Goal: Task Accomplishment & Management: Manage account settings

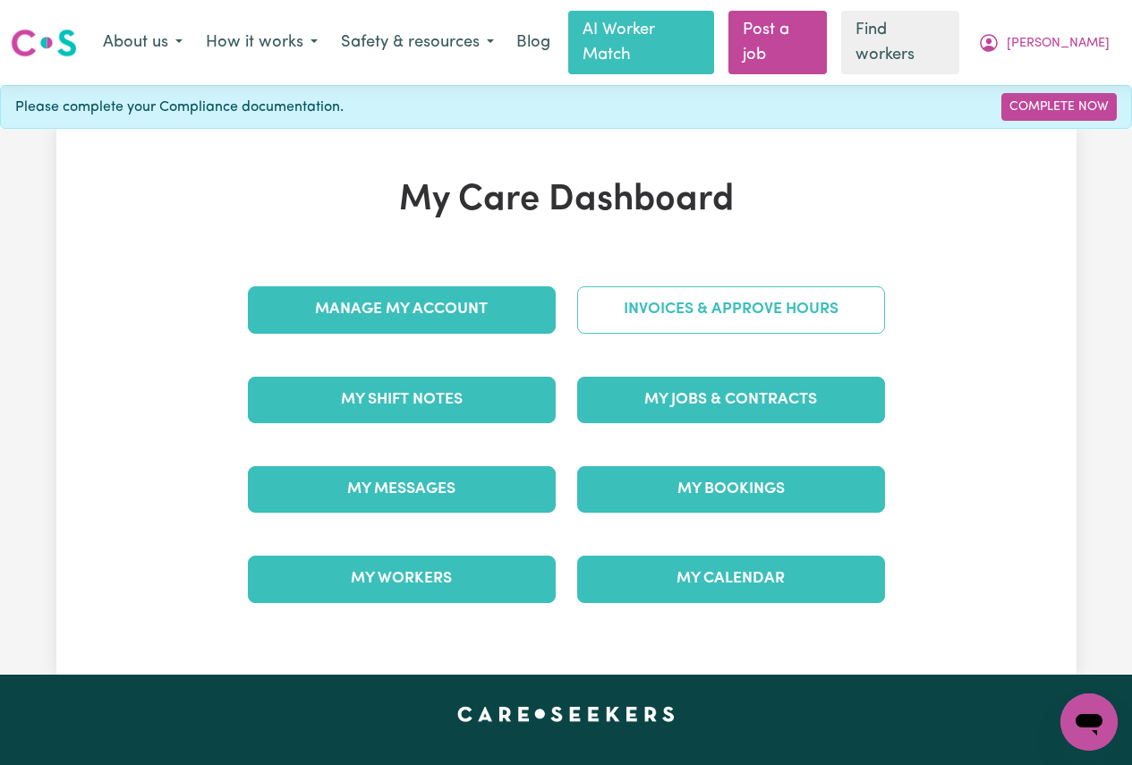
click at [696, 286] on link "Invoices & Approve Hours" at bounding box center [731, 309] width 308 height 47
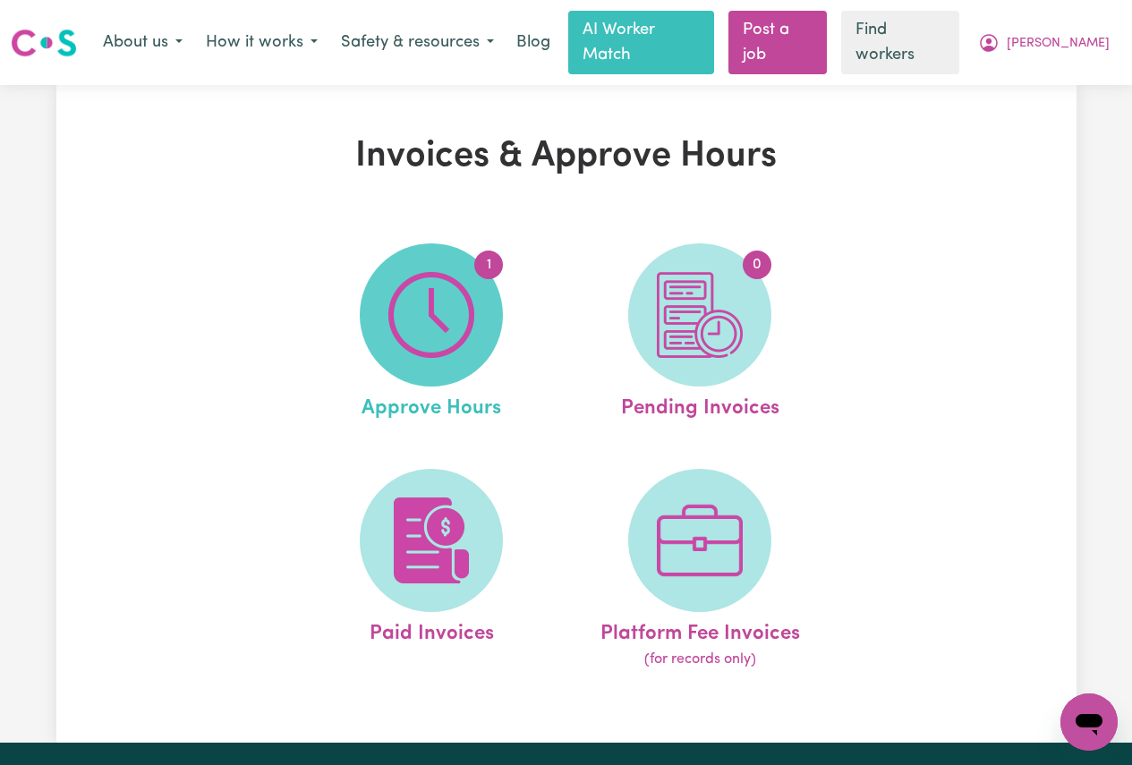
click at [441, 299] on img at bounding box center [431, 315] width 86 height 86
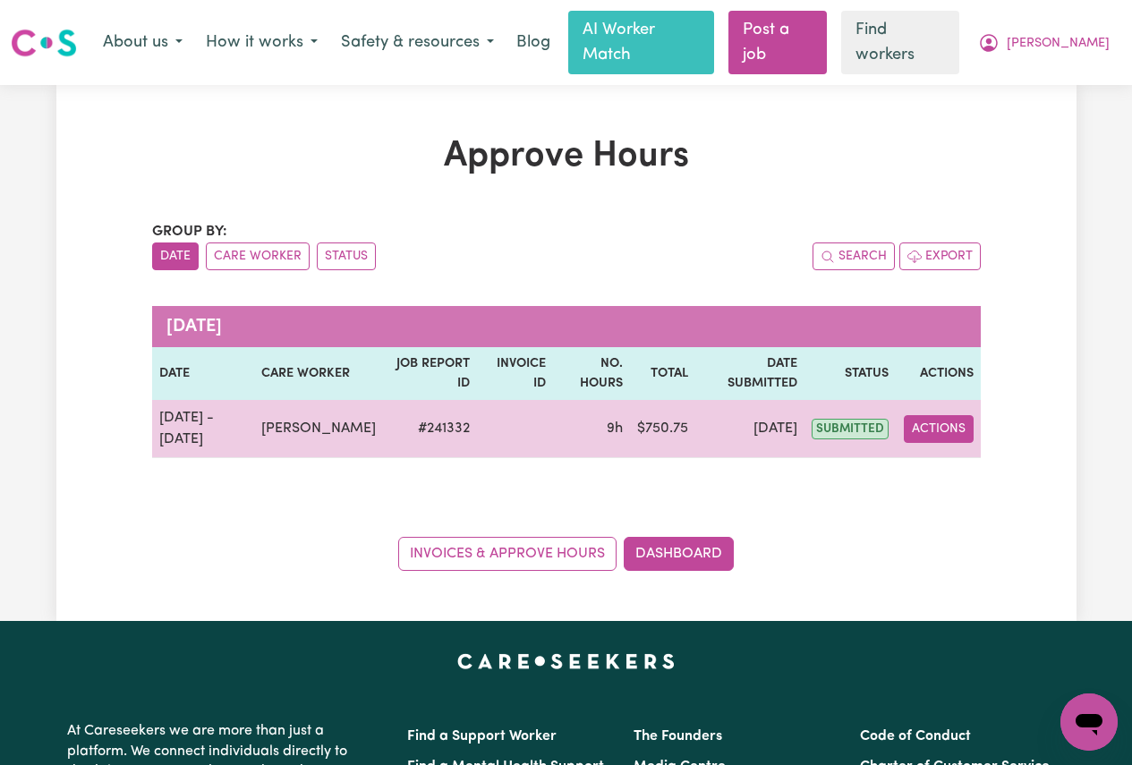
click at [943, 415] on button "Actions" at bounding box center [939, 429] width 70 height 28
click at [971, 453] on link "View Job Report" at bounding box center [980, 471] width 153 height 36
select select "pm"
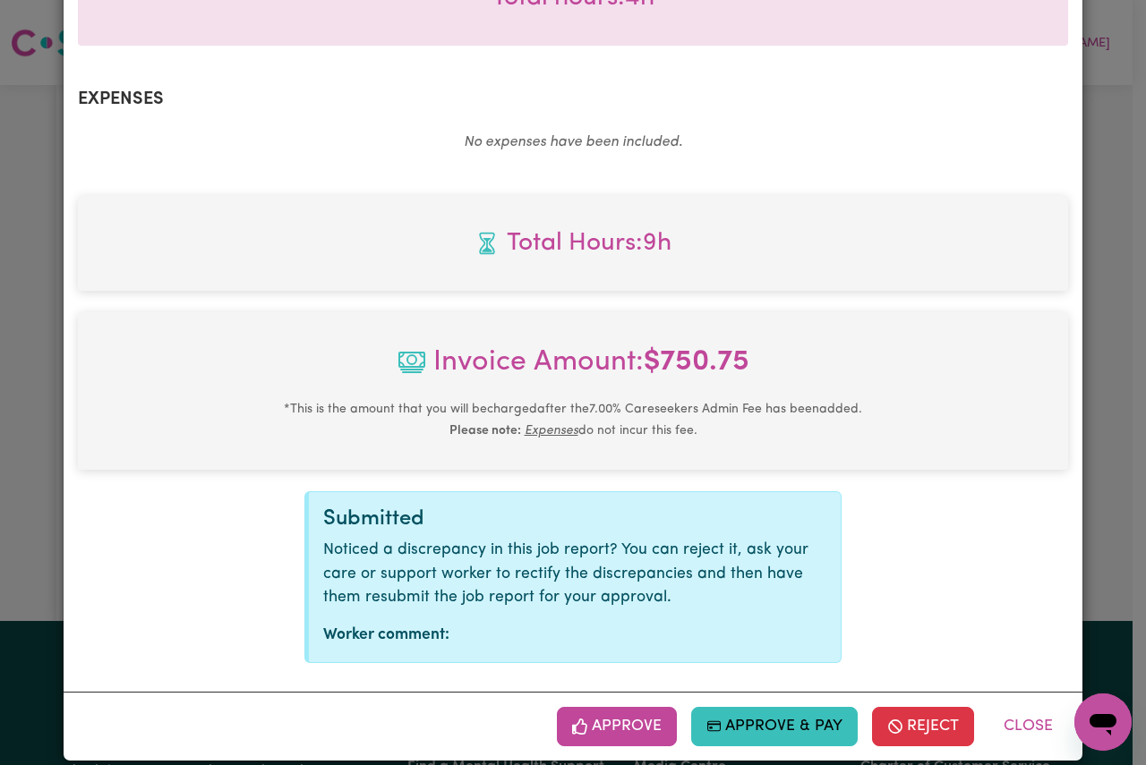
scroll to position [1053, 0]
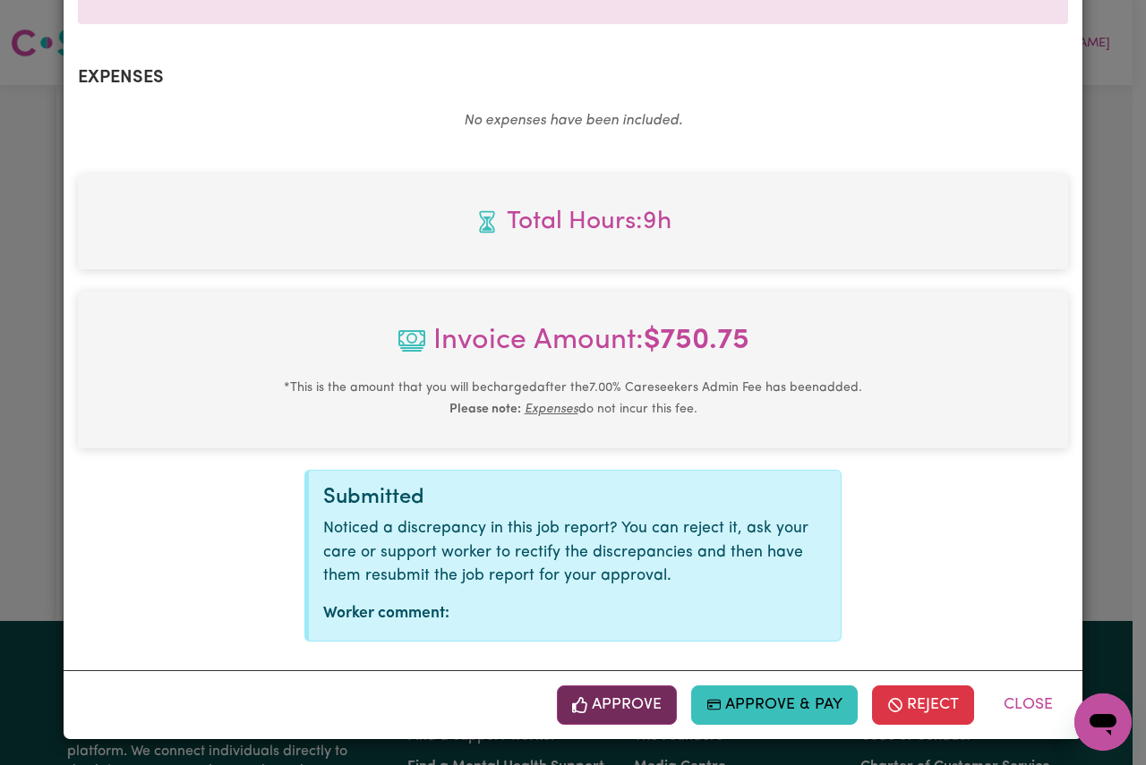
click at [585, 699] on button "Approve" at bounding box center [617, 705] width 120 height 39
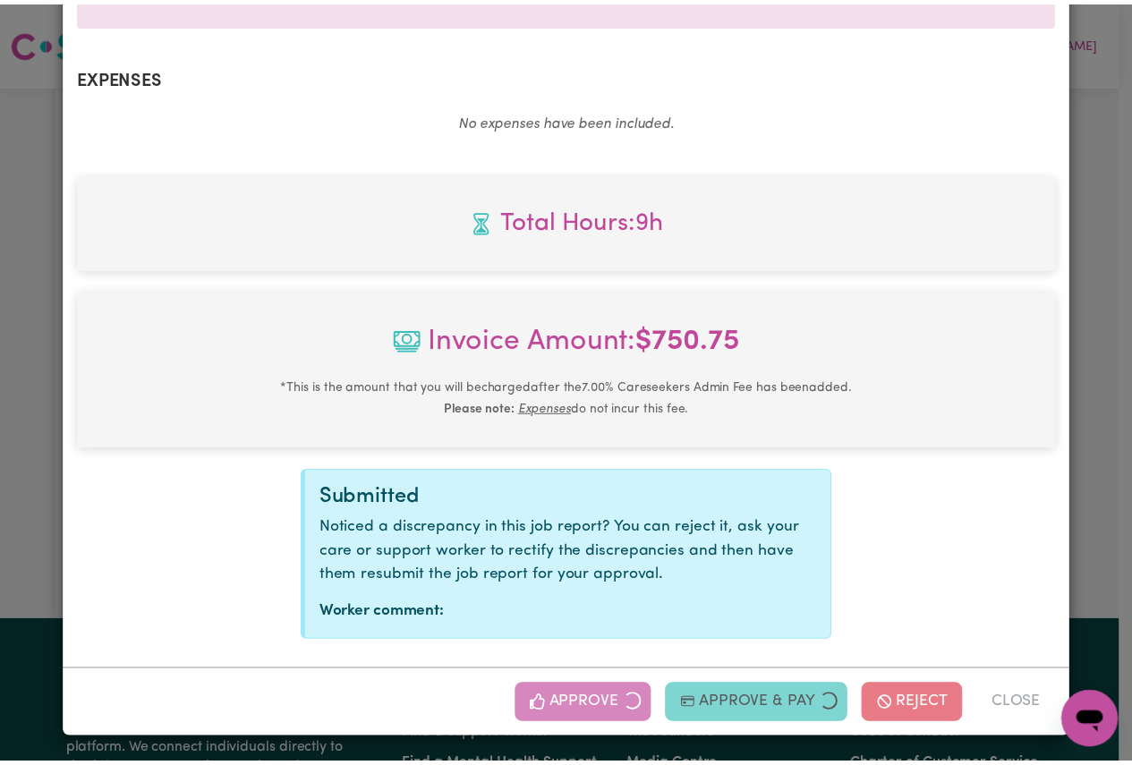
scroll to position [764, 0]
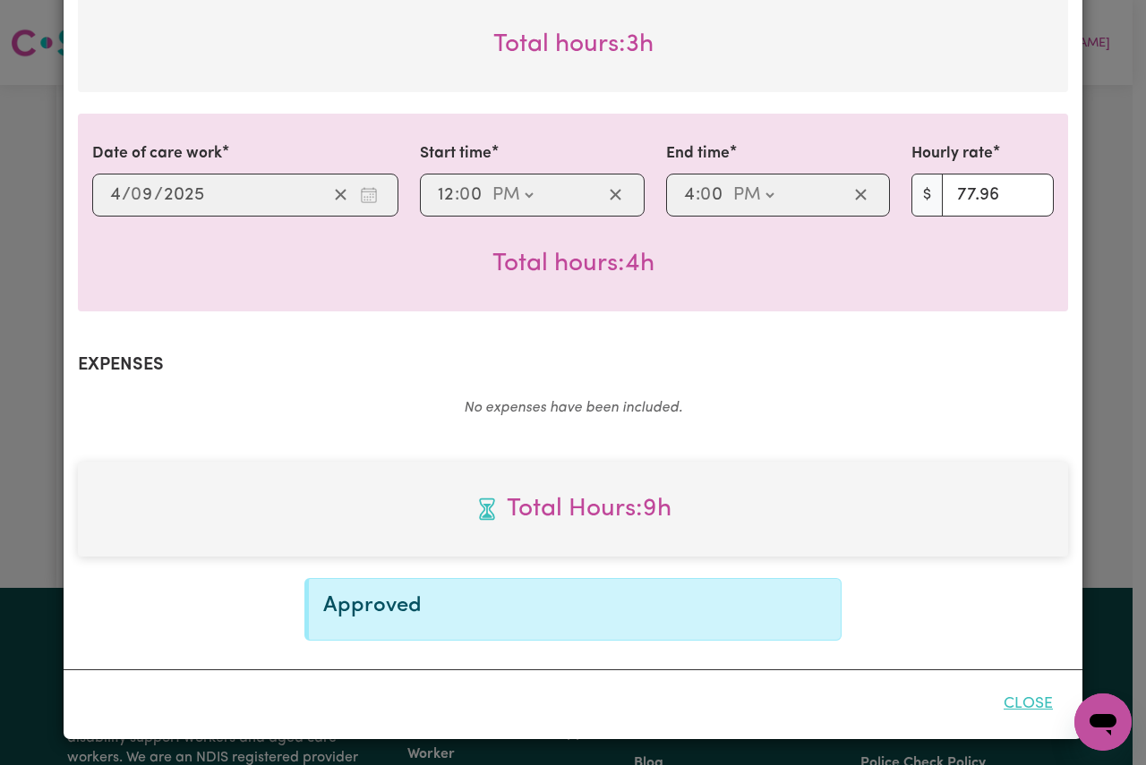
click at [1004, 704] on button "Close" at bounding box center [1028, 704] width 80 height 39
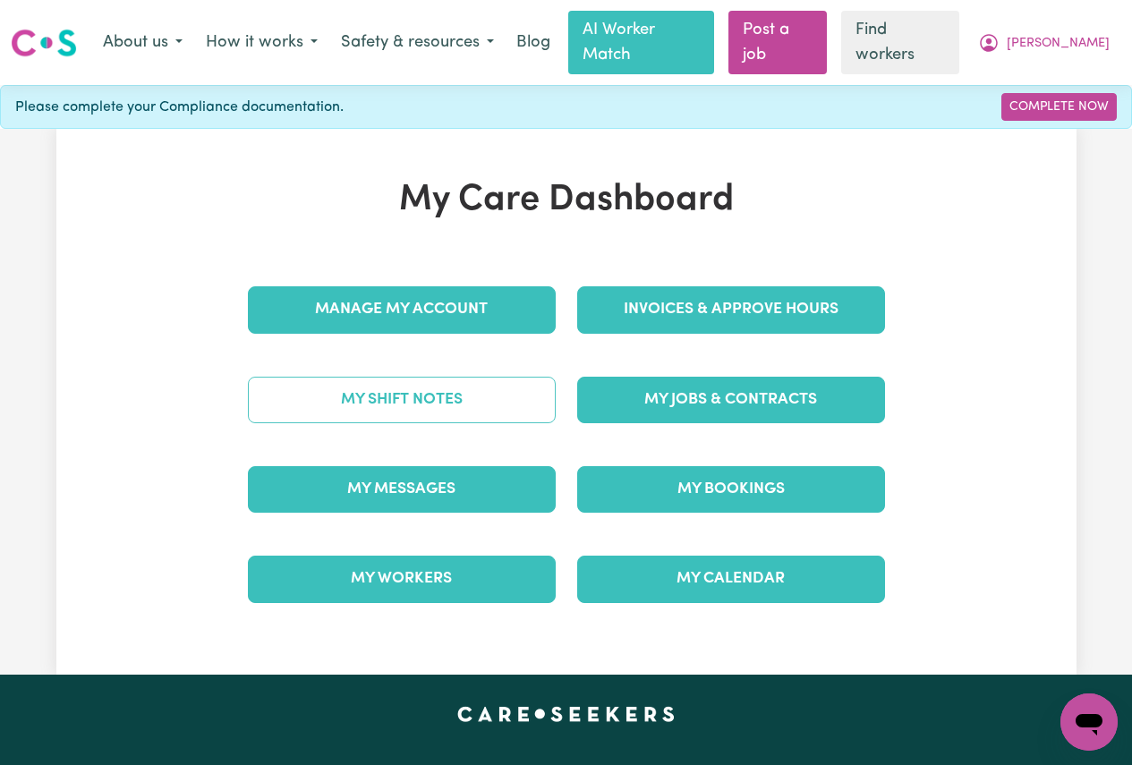
click at [424, 377] on link "My Shift Notes" at bounding box center [402, 400] width 308 height 47
